Goal: Find contact information: Find contact information

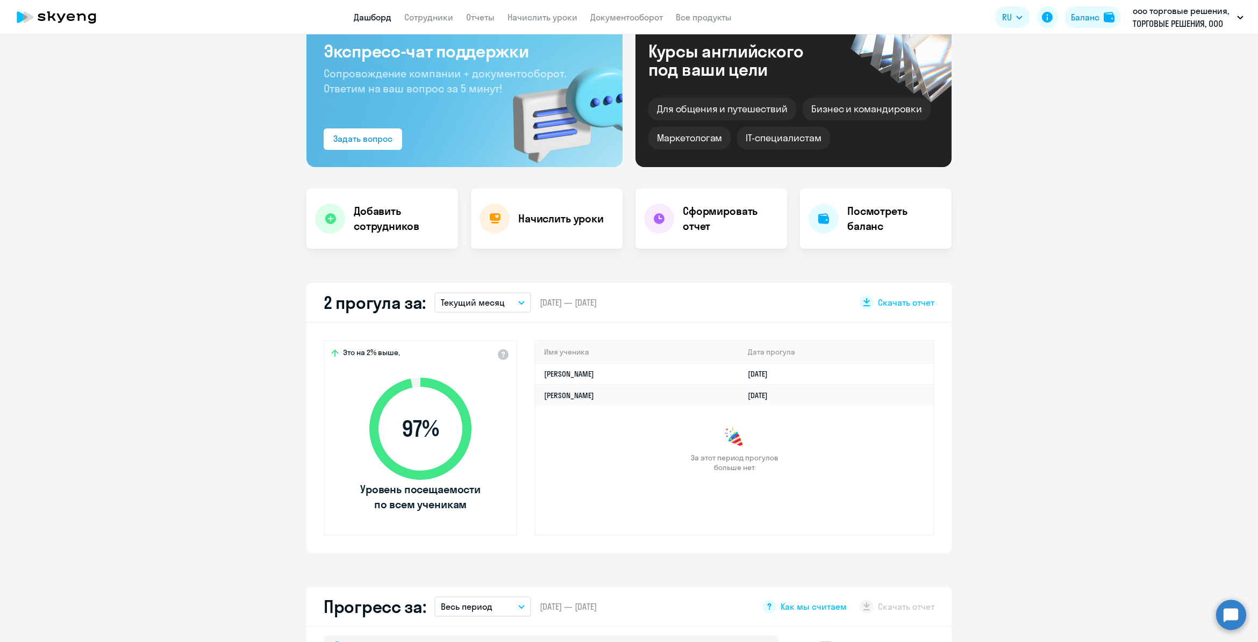
select select "30"
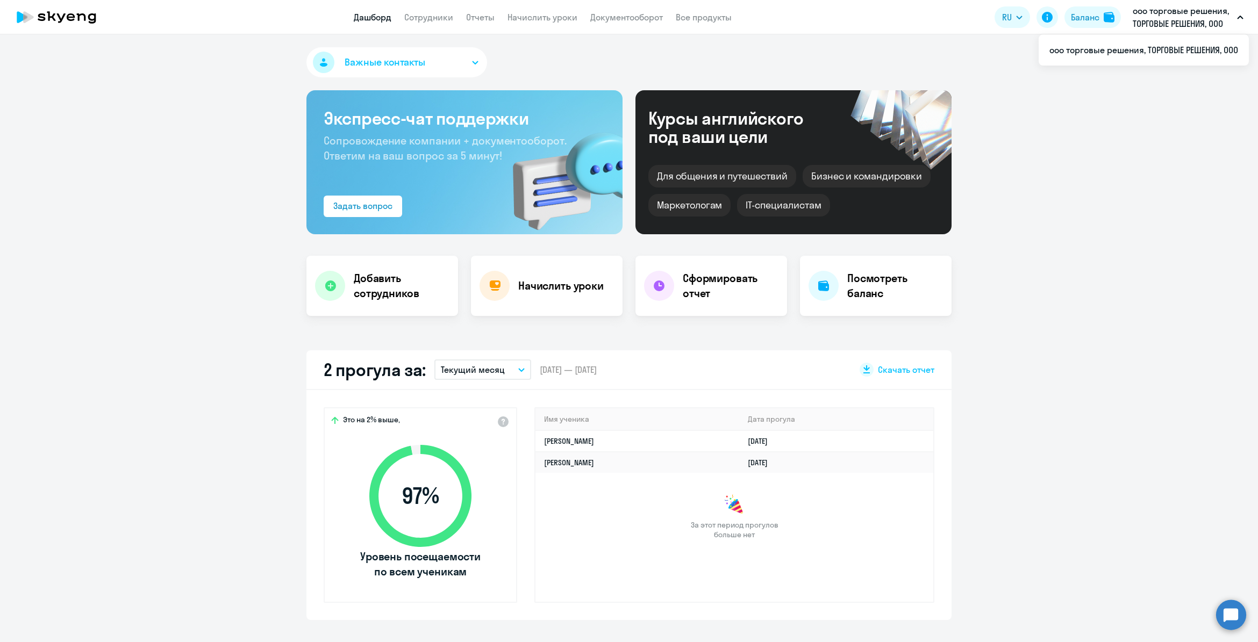
click at [1203, 12] on p "ооо торговые решения, ТОРГОВЫЕ РЕШЕНИЯ, ООО" at bounding box center [1182, 17] width 100 height 26
click at [1230, 17] on p "ооо торговые решения, ТОРГОВЫЕ РЕШЕНИЯ, ООО" at bounding box center [1182, 17] width 100 height 26
click at [391, 55] on span "Важные контакты" at bounding box center [384, 62] width 81 height 14
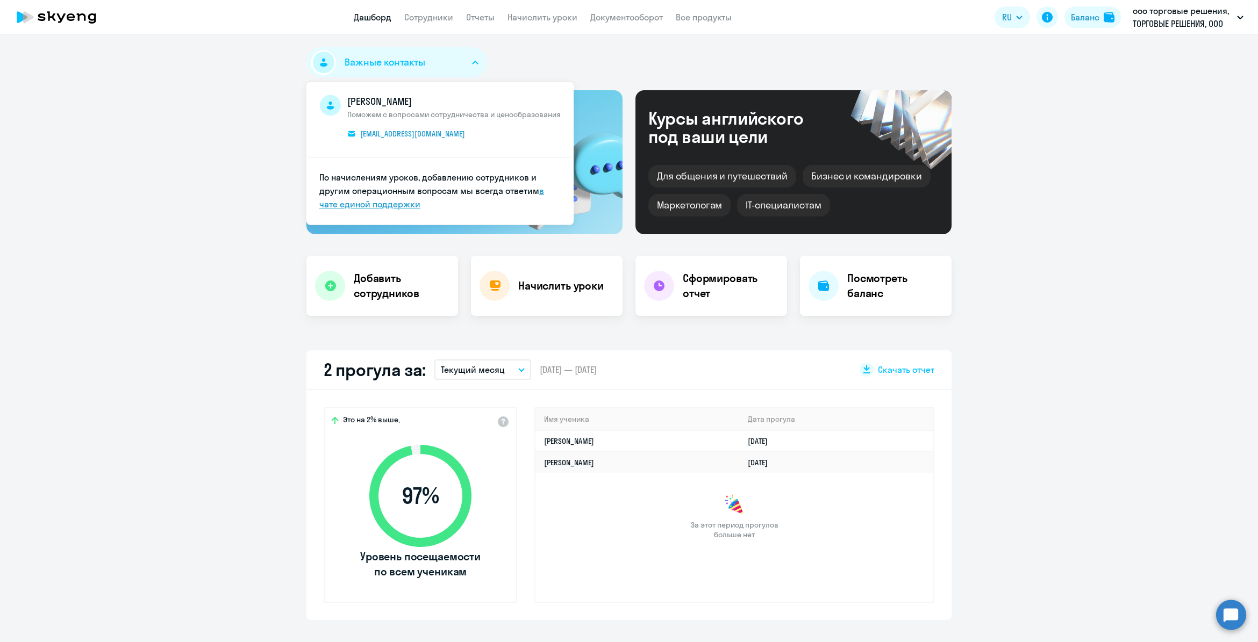
click at [380, 205] on link "в чате единой поддержки" at bounding box center [431, 197] width 225 height 24
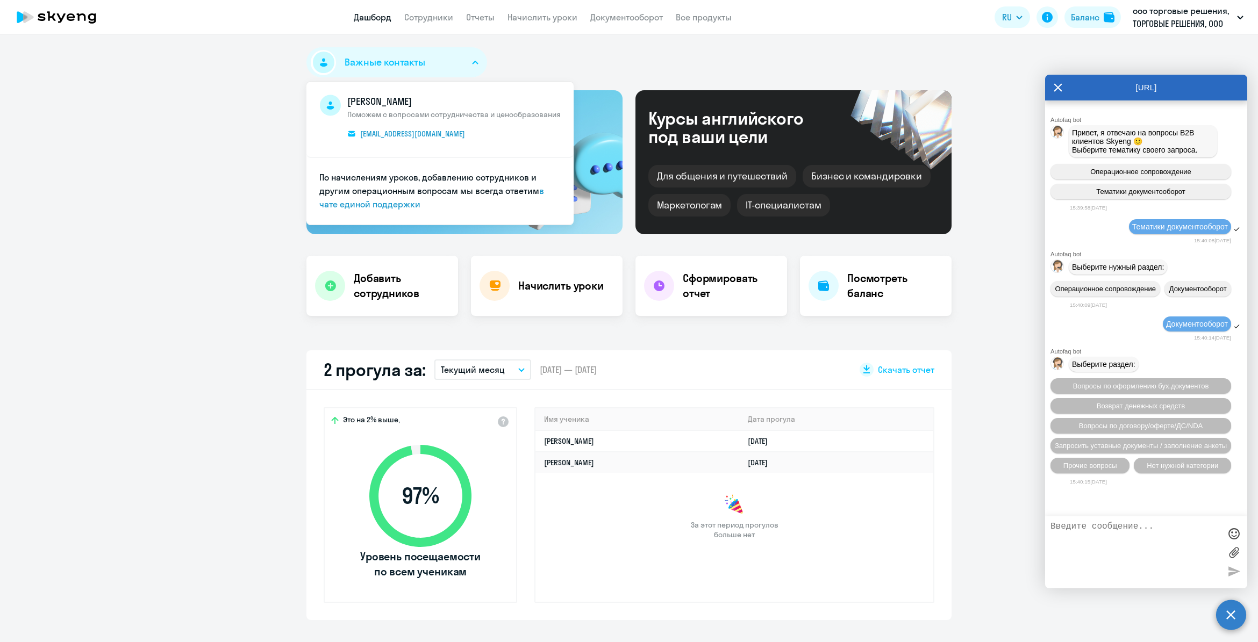
scroll to position [94, 0]
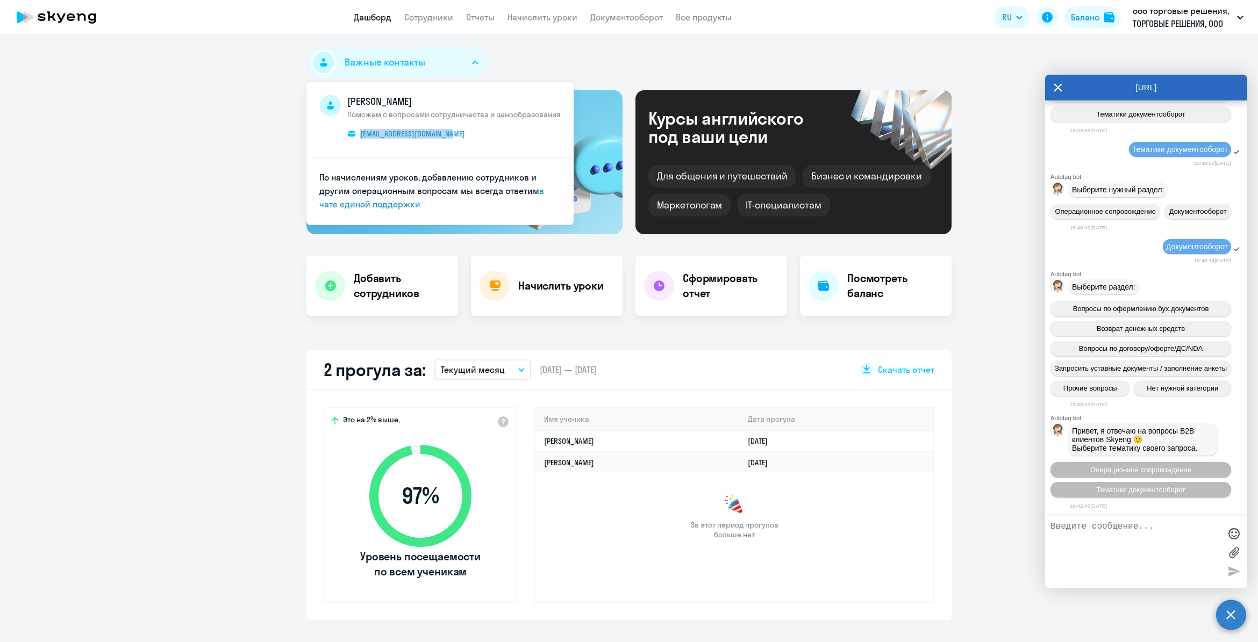
drag, startPoint x: 422, startPoint y: 133, endPoint x: 355, endPoint y: 140, distance: 68.0
click at [355, 140] on span "[PERSON_NAME] с вопросами сотрудничества и ценообразования [EMAIL_ADDRESS][DOMA…" at bounding box center [453, 119] width 213 height 49
copy span "[EMAIL_ADDRESS][DOMAIN_NAME]"
